Goal: Task Accomplishment & Management: Use online tool/utility

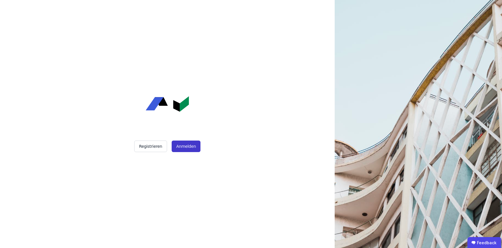
click at [185, 145] on button "Anmelden" at bounding box center [186, 147] width 29 height 12
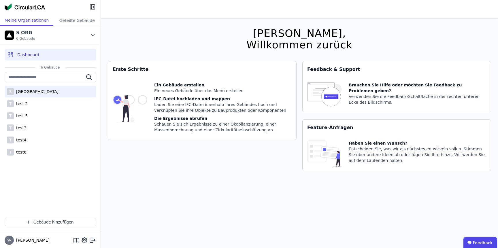
click at [51, 95] on div "S [GEOGRAPHIC_DATA]" at bounding box center [50, 92] width 91 height 12
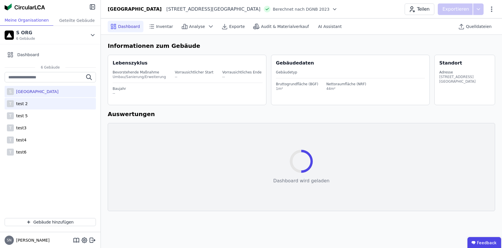
click at [40, 105] on div "T test 2" at bounding box center [50, 104] width 91 height 12
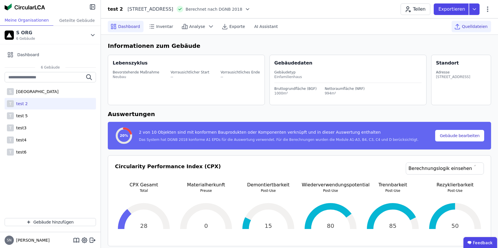
click at [471, 23] on div "Quelldateien" at bounding box center [471, 27] width 39 height 12
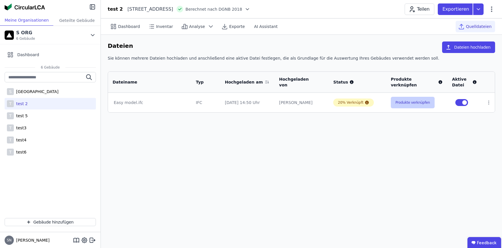
click at [396, 103] on button "Produkte verknüpfen" at bounding box center [413, 103] width 44 height 12
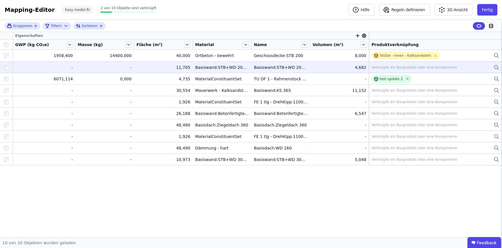
click at [424, 65] on div "Verknüpfe ein Bauprodukt oder eine Komponente" at bounding box center [415, 67] width 86 height 5
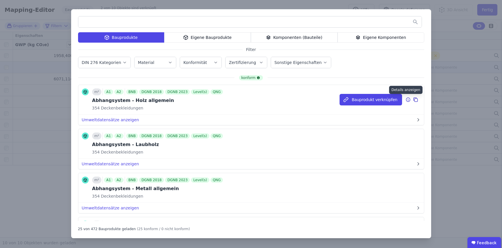
click at [406, 99] on icon at bounding box center [408, 99] width 5 height 7
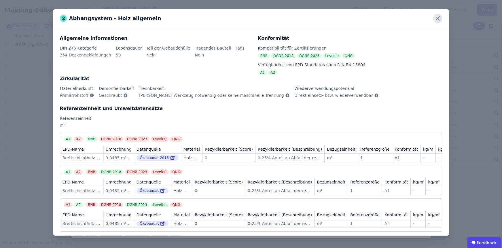
click at [439, 20] on icon at bounding box center [437, 18] width 3 height 3
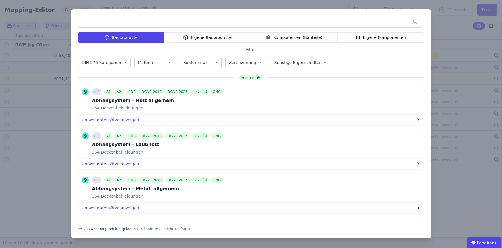
click at [207, 36] on div "Eigene Bauprodukte" at bounding box center [207, 37] width 87 height 10
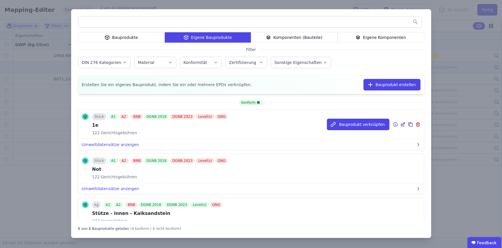
click at [402, 124] on icon at bounding box center [403, 123] width 3 height 3
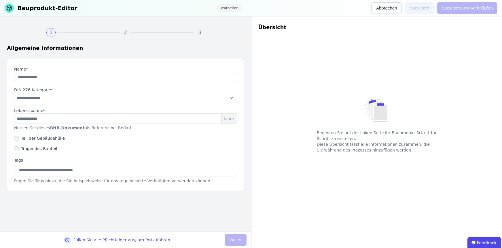
type input "**"
select select "**********"
type input "*"
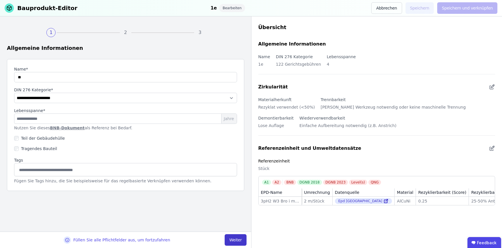
click at [235, 243] on button "Weiter" at bounding box center [236, 240] width 22 height 12
select select "**********"
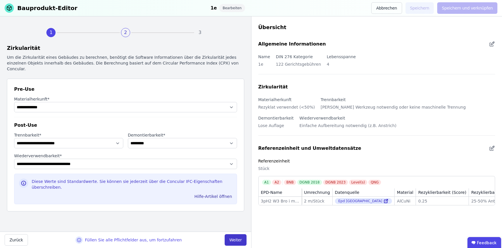
click at [235, 243] on button "Weiter" at bounding box center [236, 240] width 22 height 12
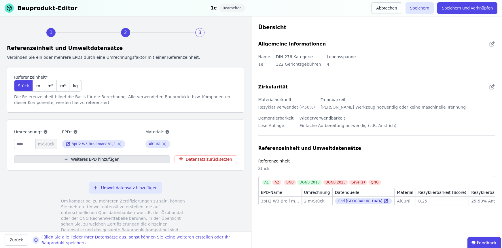
click at [101, 162] on button "Weiteres EPD hinzufügen" at bounding box center [92, 159] width 156 height 8
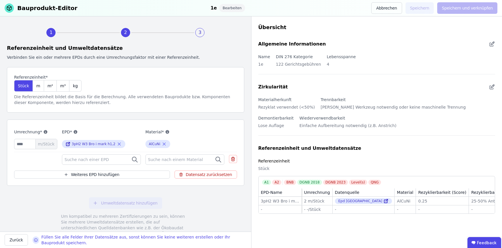
click at [98, 157] on span "Suche nach einer EPD" at bounding box center [88, 160] width 46 height 6
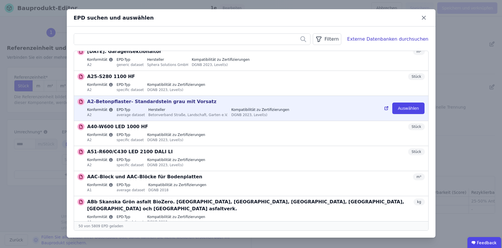
scroll to position [729, 0]
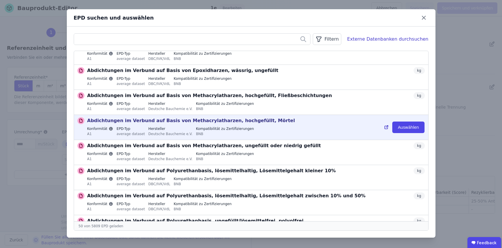
click at [177, 131] on div "Deutsche Bauchemie e.V." at bounding box center [170, 133] width 44 height 5
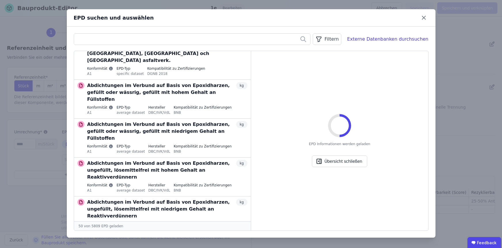
scroll to position [865, 0]
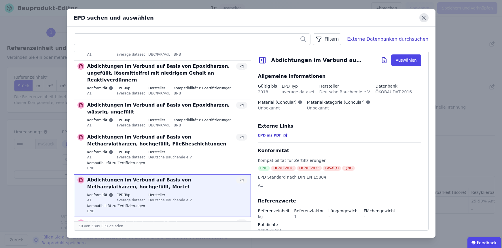
click at [426, 16] on icon at bounding box center [424, 17] width 9 height 9
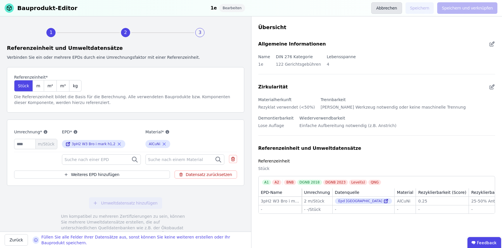
click at [395, 7] on button "Abbrechen" at bounding box center [386, 8] width 31 height 12
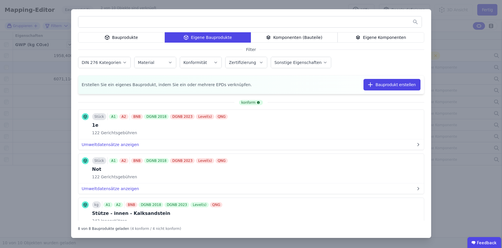
click at [455, 33] on div "Bauprodukte Eigene Bauprodukte Komponenten (Bauteile) Eigene Komponenten Filter…" at bounding box center [251, 124] width 502 height 248
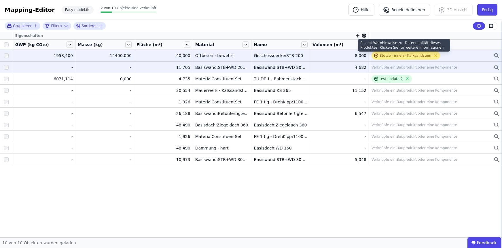
click at [412, 55] on div "Stütze - innen - Kalksandstein" at bounding box center [406, 55] width 52 height 5
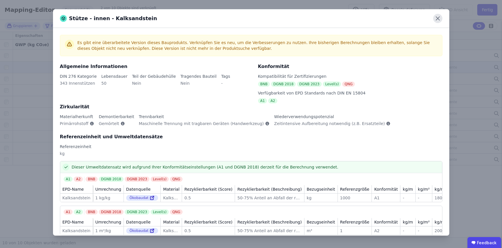
click at [438, 19] on icon at bounding box center [437, 18] width 3 height 3
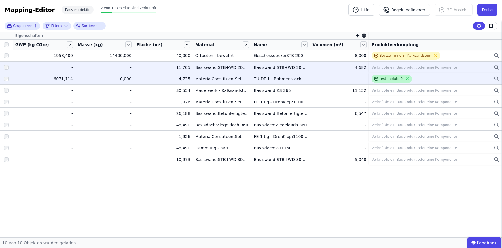
click at [389, 80] on div "test update 2" at bounding box center [391, 79] width 23 height 5
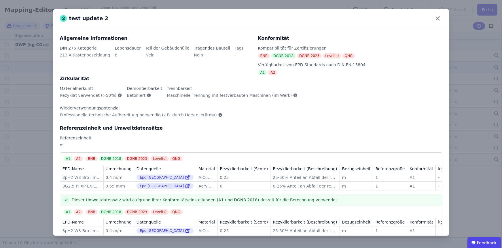
click at [441, 14] on div "test update 2" at bounding box center [251, 18] width 396 height 19
click at [437, 20] on icon at bounding box center [437, 18] width 9 height 9
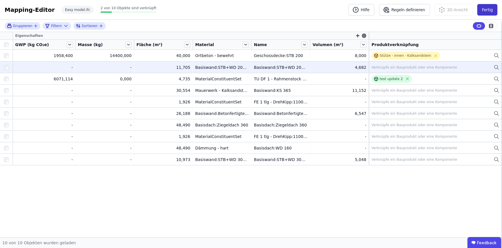
click at [488, 5] on button "Fertig" at bounding box center [487, 10] width 20 height 12
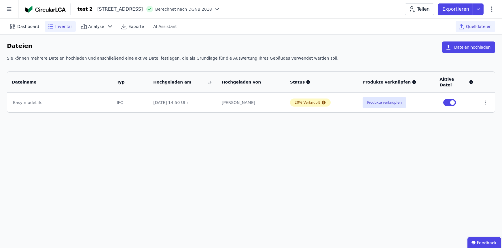
click at [49, 26] on icon at bounding box center [50, 26] width 7 height 7
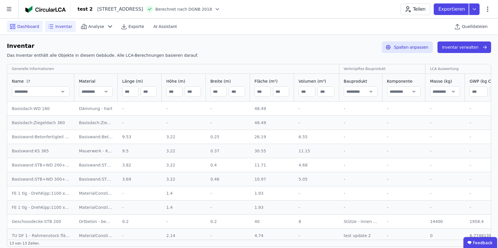
click at [19, 29] on span "Dashboard" at bounding box center [28, 27] width 22 height 6
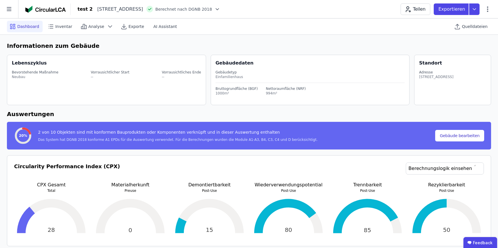
click at [482, 33] on div "Quelldateien" at bounding box center [471, 26] width 39 height 16
click at [483, 28] on span "Quelldateien" at bounding box center [475, 27] width 26 height 6
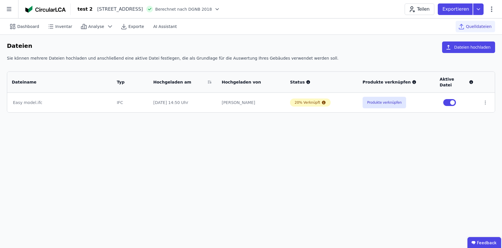
click at [220, 7] on icon at bounding box center [217, 9] width 6 height 6
click at [389, 99] on button "Produkte verknüpfen" at bounding box center [385, 103] width 44 height 12
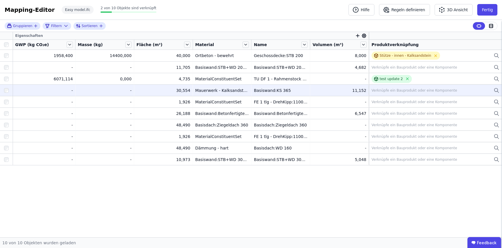
click at [399, 89] on div "Verknüpfe ein Bauprodukt oder eine Komponente" at bounding box center [415, 90] width 86 height 5
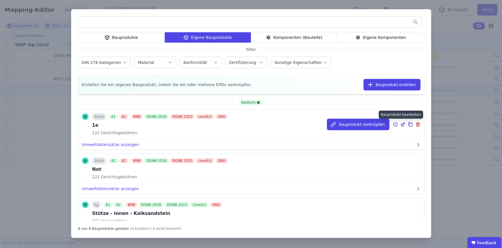
click at [401, 125] on icon at bounding box center [403, 124] width 5 height 7
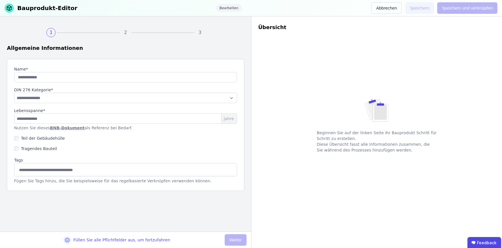
type input "**"
select select "**********"
type input "*"
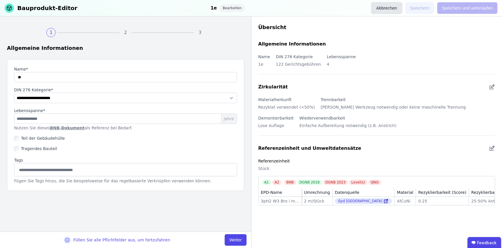
click at [389, 8] on button "Abbrechen" at bounding box center [386, 8] width 31 height 12
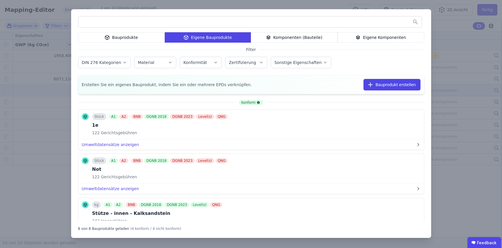
click at [438, 27] on div "Bauprodukte Eigene Bauprodukte Komponenten (Bauteile) Eigene Komponenten Filter…" at bounding box center [251, 124] width 502 height 248
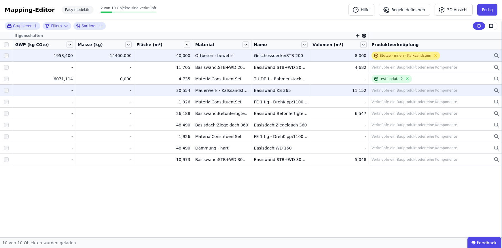
click at [416, 53] on div "Stütze - innen - Kalksandstein" at bounding box center [406, 56] width 69 height 8
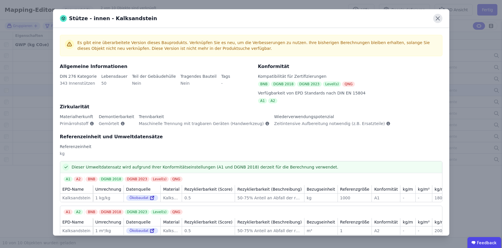
click at [438, 20] on icon at bounding box center [437, 18] width 9 height 9
